Goal: Task Accomplishment & Management: Use online tool/utility

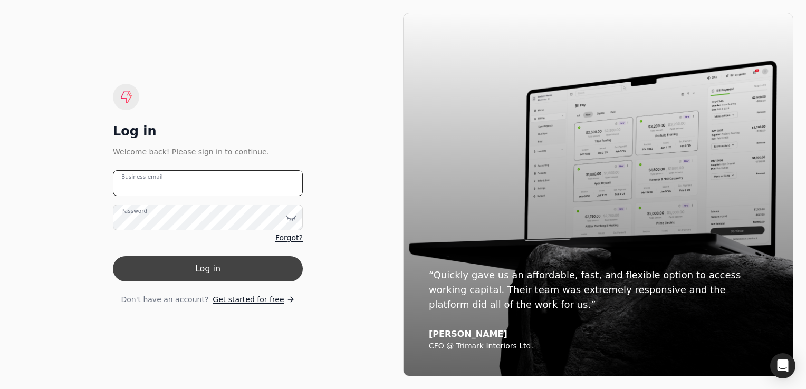
type email "[EMAIL_ADDRESS][DOMAIN_NAME]"
click at [200, 266] on button "Log in" at bounding box center [208, 268] width 190 height 25
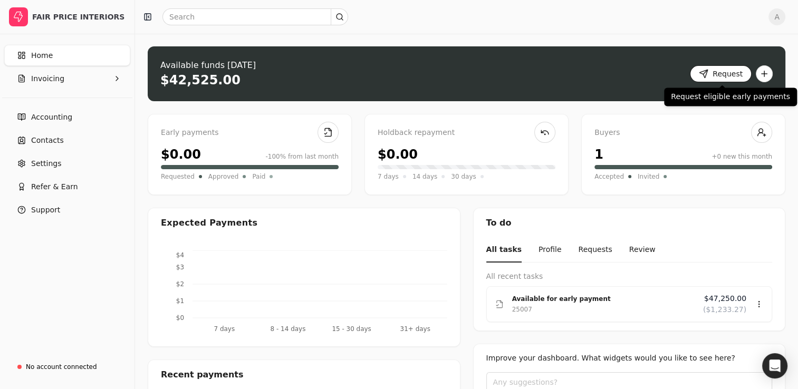
click at [734, 72] on button "Request" at bounding box center [721, 73] width 62 height 17
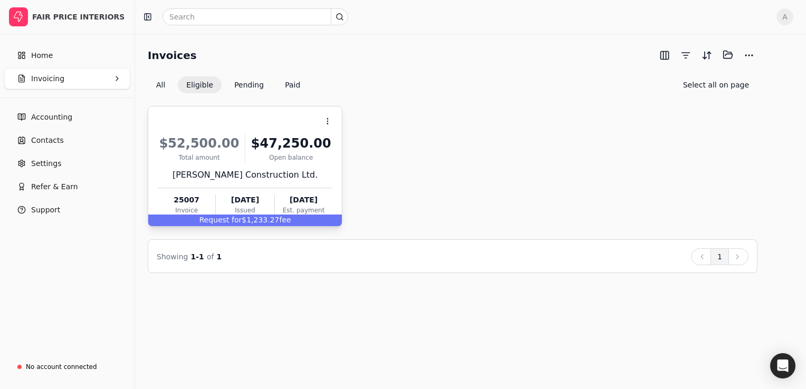
click at [255, 218] on div "Request for $1,233.27 fee" at bounding box center [244, 221] width 193 height 12
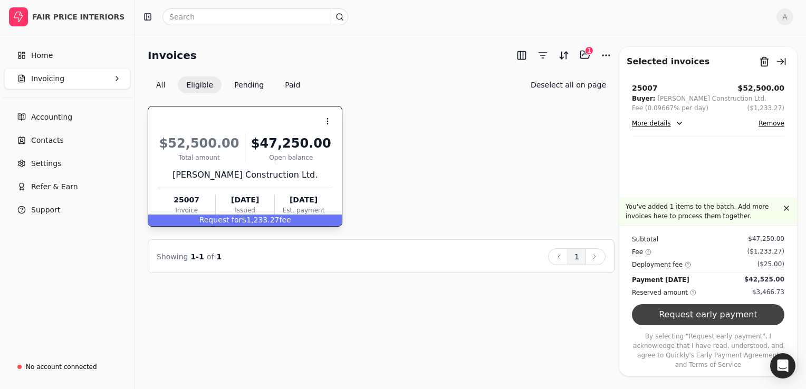
click at [697, 319] on button "Request early payment" at bounding box center [708, 314] width 152 height 21
